Goal: Transaction & Acquisition: Obtain resource

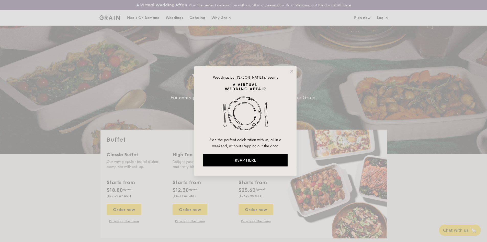
select select
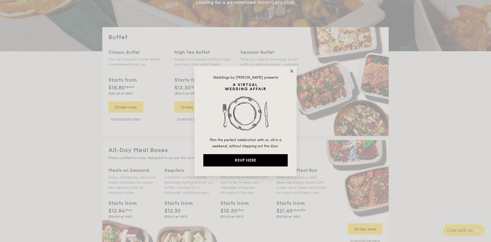
click at [293, 71] on icon at bounding box center [292, 71] width 5 height 5
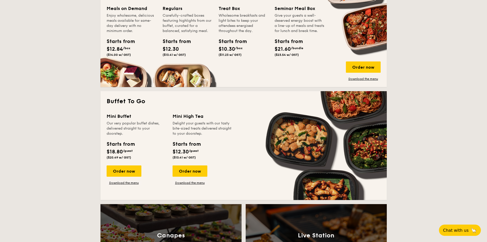
scroll to position [205, 0]
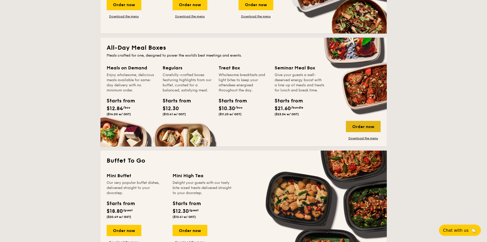
click at [362, 127] on div "Order now" at bounding box center [363, 126] width 35 height 11
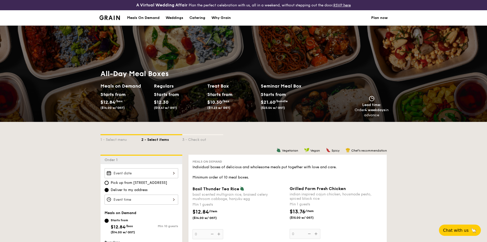
select select
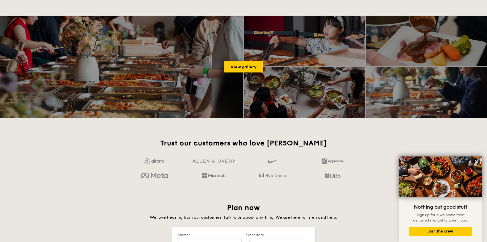
scroll to position [687, 0]
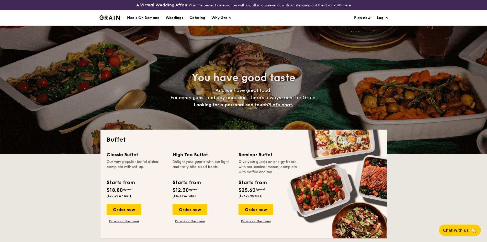
select select
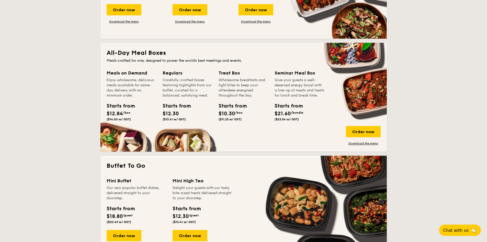
scroll to position [205, 0]
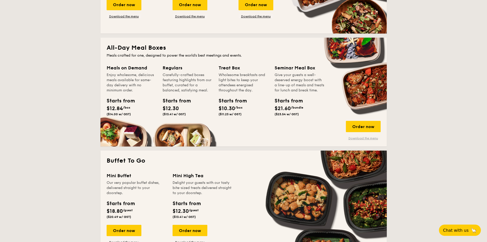
click at [359, 138] on link "Download the menu" at bounding box center [363, 138] width 35 height 4
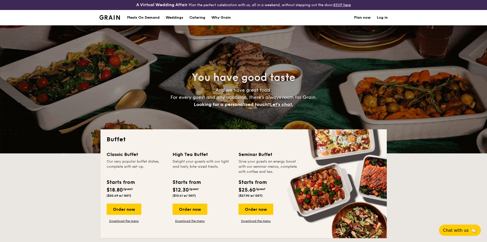
scroll to position [0, 0]
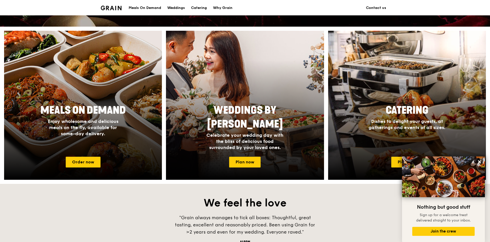
scroll to position [183, 0]
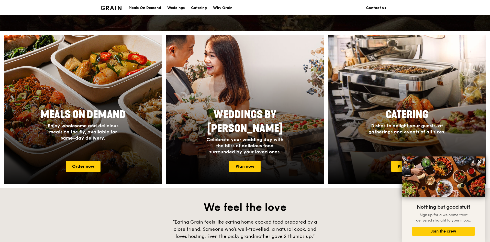
click at [84, 117] on span "Meals On Demand" at bounding box center [82, 114] width 85 height 12
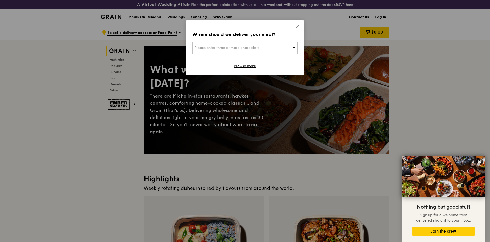
click at [296, 26] on icon at bounding box center [297, 27] width 5 height 5
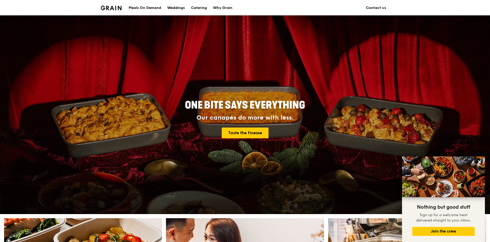
scroll to position [183, 0]
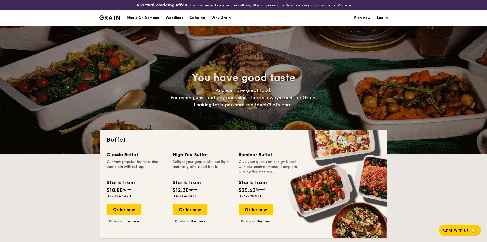
select select
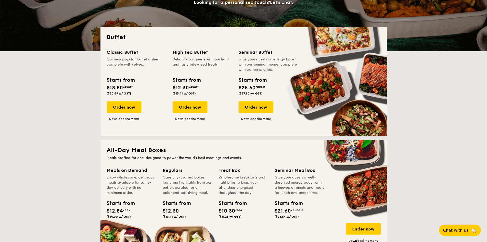
scroll to position [205, 0]
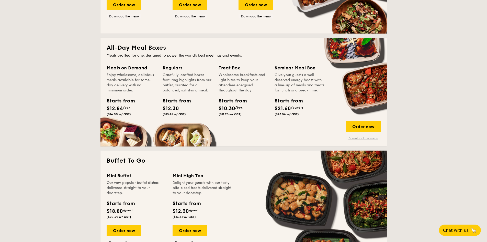
click at [359, 139] on link "Download the menu" at bounding box center [363, 138] width 35 height 4
